Goal: Information Seeking & Learning: Learn about a topic

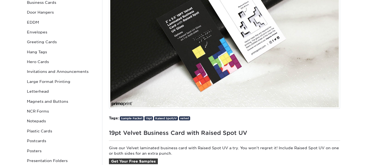
scroll to position [81, 0]
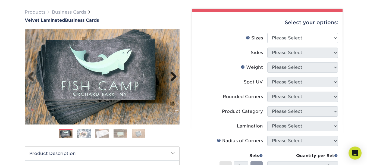
scroll to position [27, 0]
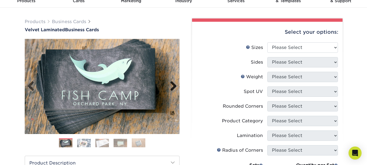
click at [176, 85] on link "Next" at bounding box center [171, 86] width 11 height 11
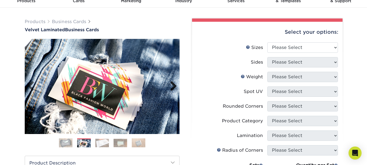
click at [176, 85] on link "Next" at bounding box center [171, 86] width 11 height 11
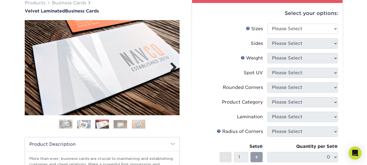
scroll to position [54, 0]
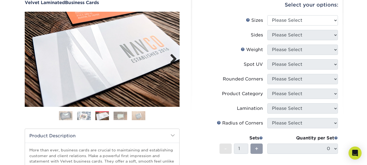
click at [172, 56] on link "Next" at bounding box center [171, 59] width 11 height 11
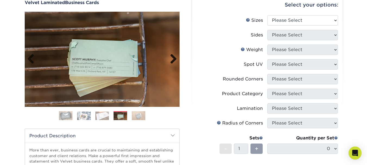
click at [172, 56] on link "Next" at bounding box center [171, 59] width 11 height 11
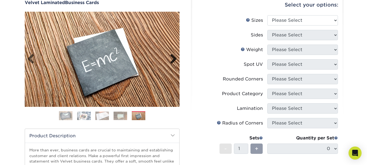
click at [172, 56] on link "Next" at bounding box center [171, 59] width 11 height 11
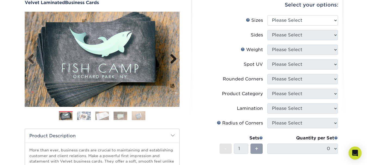
click at [172, 56] on link "Next" at bounding box center [171, 59] width 11 height 11
